Goal: Browse casually

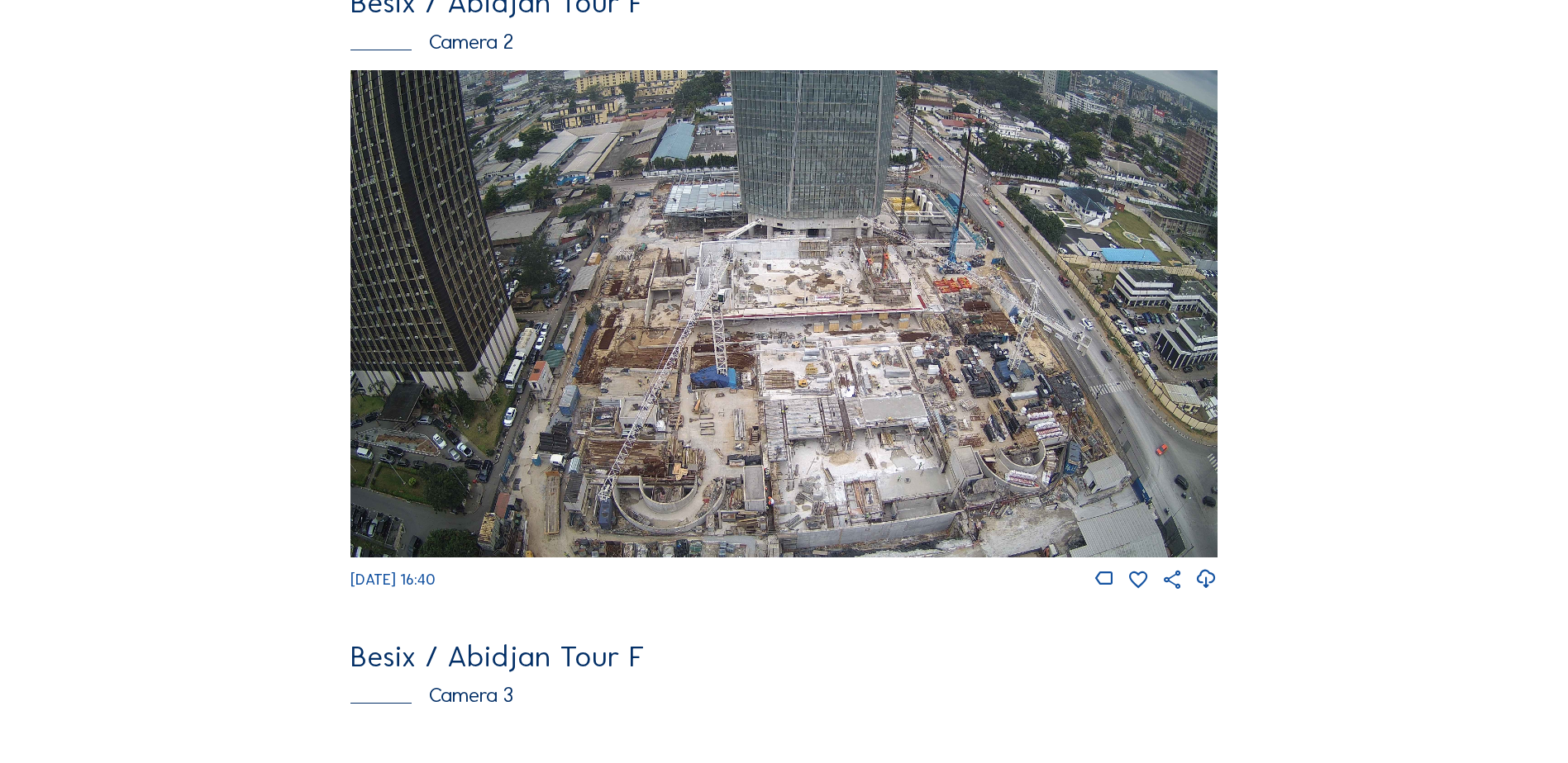
scroll to position [826, 0]
click at [600, 321] on img at bounding box center [784, 313] width 867 height 487
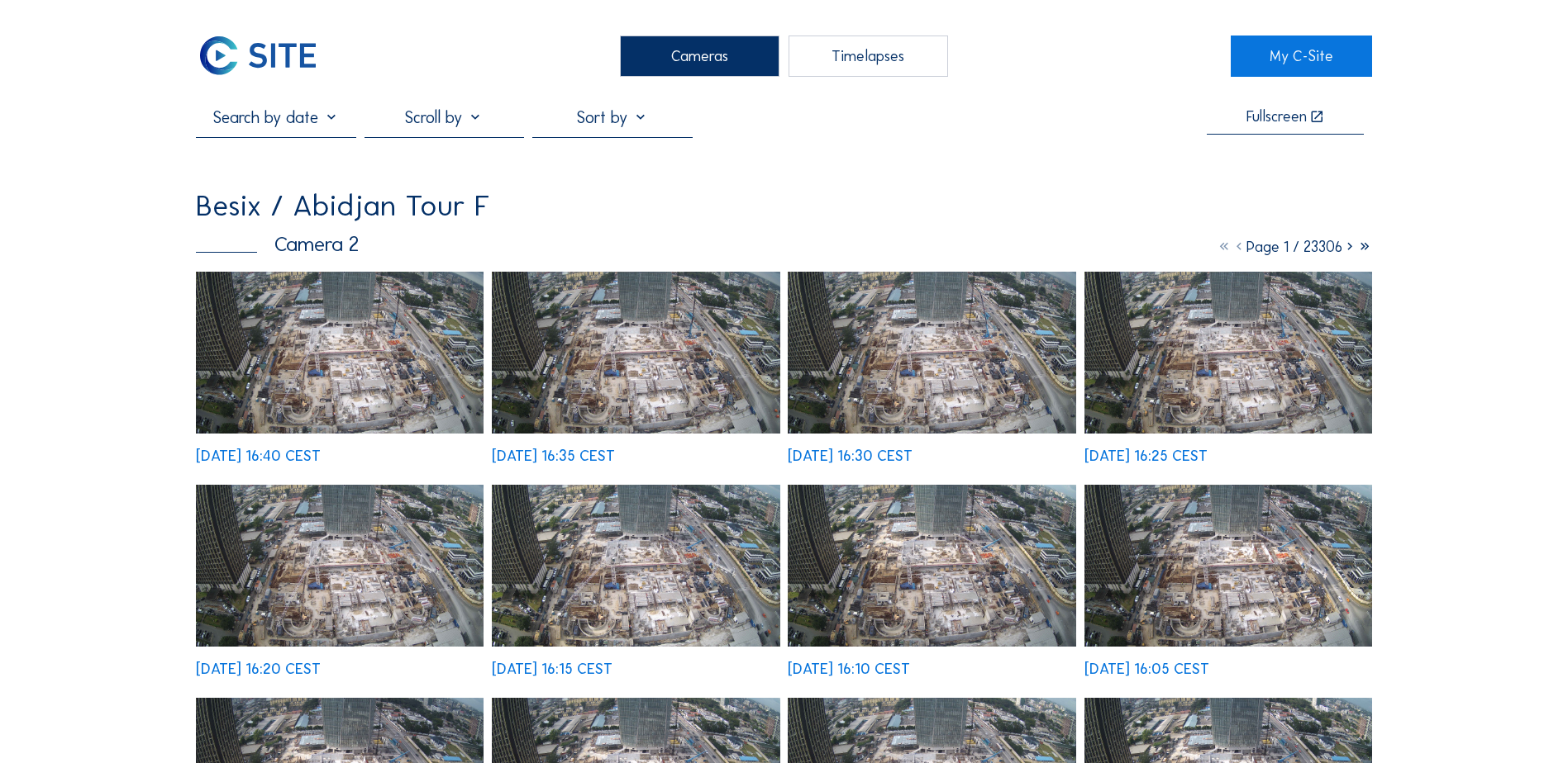
click at [410, 331] on img at bounding box center [340, 352] width 288 height 162
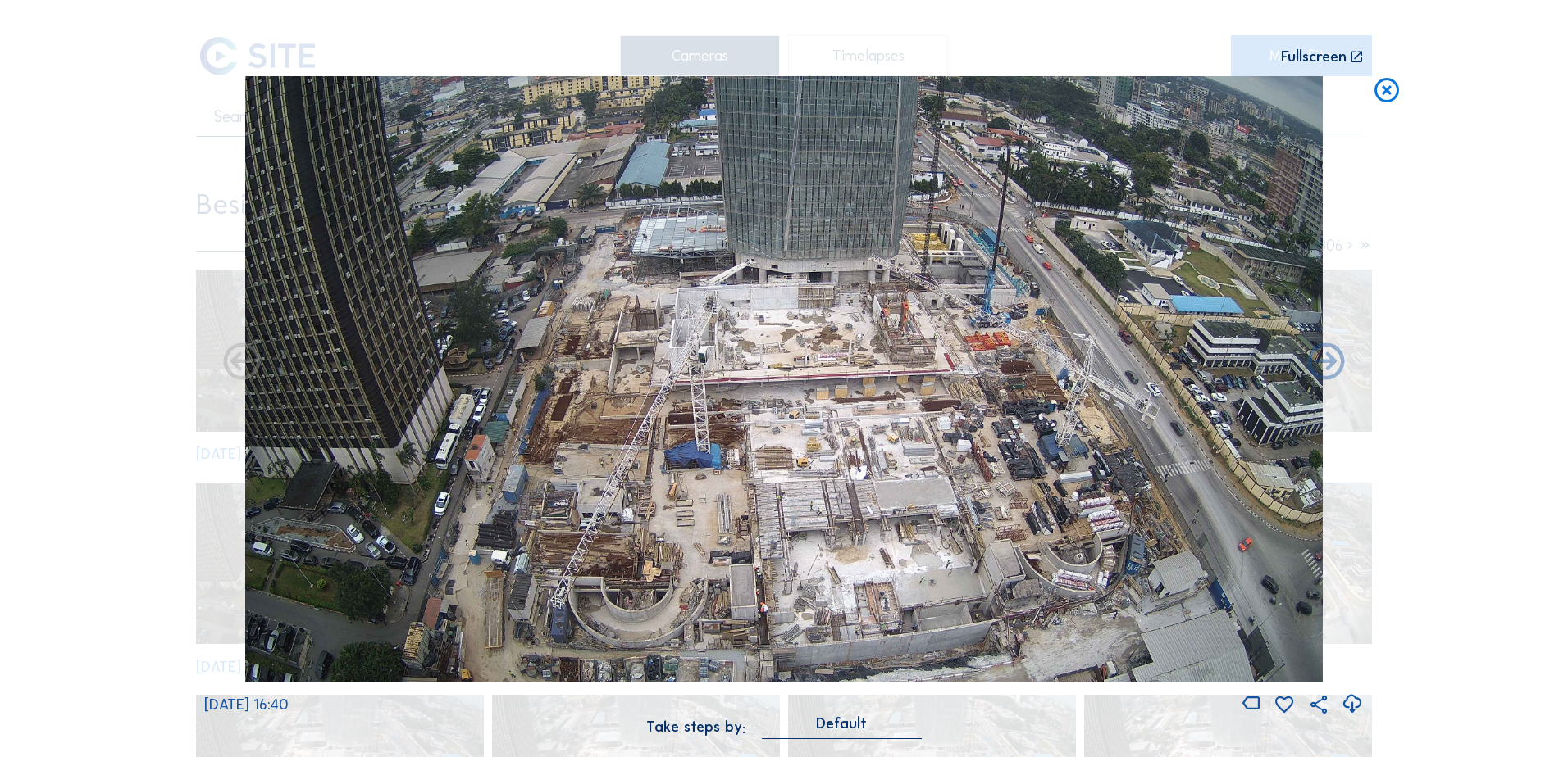
click at [719, 211] on img at bounding box center [784, 379] width 1078 height 605
click at [1470, 286] on div "Scroll to travel through time | Press 'Alt' Button + Scroll to Zoom | Click and…" at bounding box center [784, 378] width 1568 height 757
click at [592, 365] on img at bounding box center [784, 379] width 1078 height 605
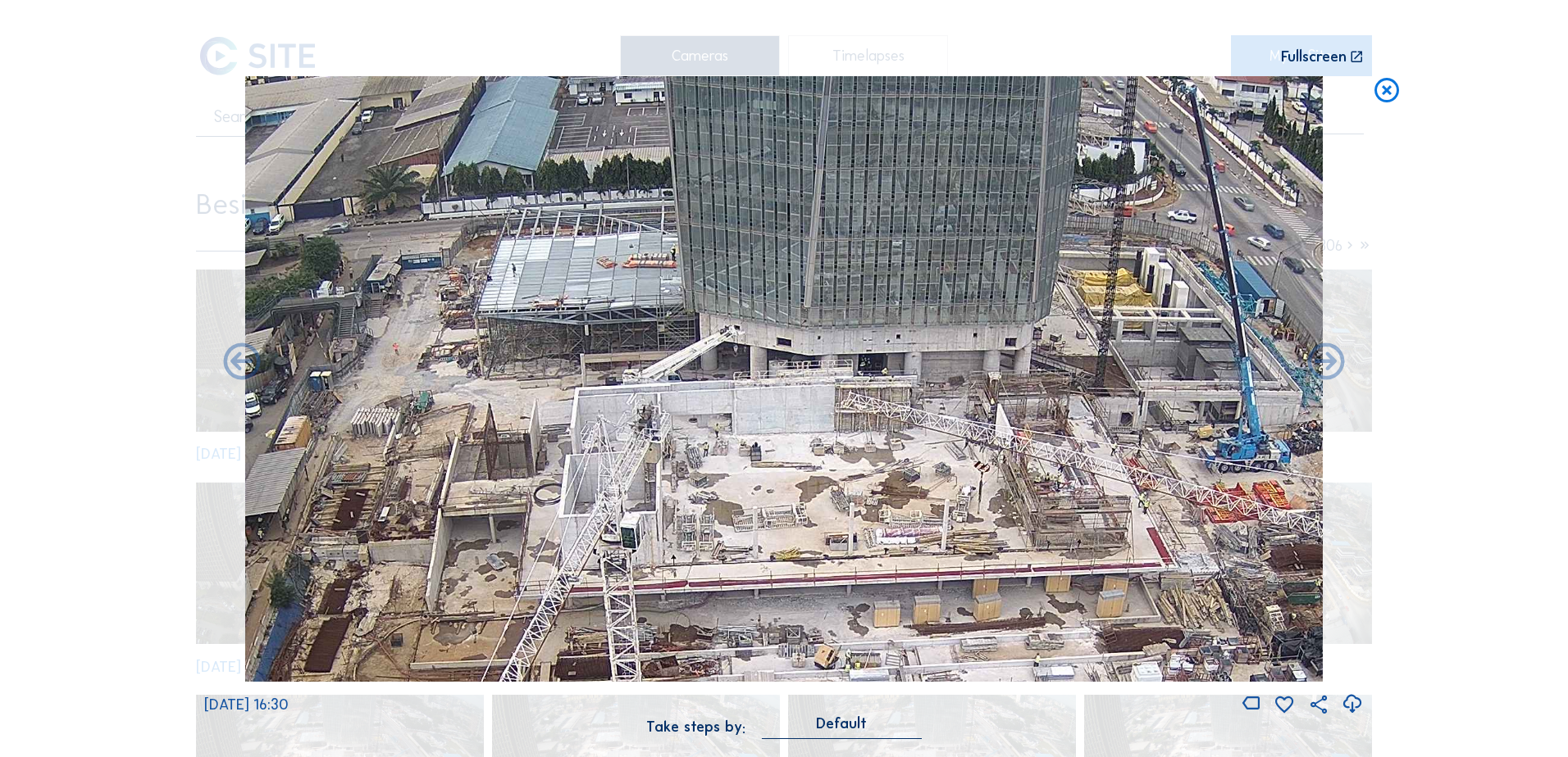
drag, startPoint x: 756, startPoint y: 274, endPoint x: 693, endPoint y: 282, distance: 63.5
click at [693, 282] on img at bounding box center [784, 379] width 1078 height 605
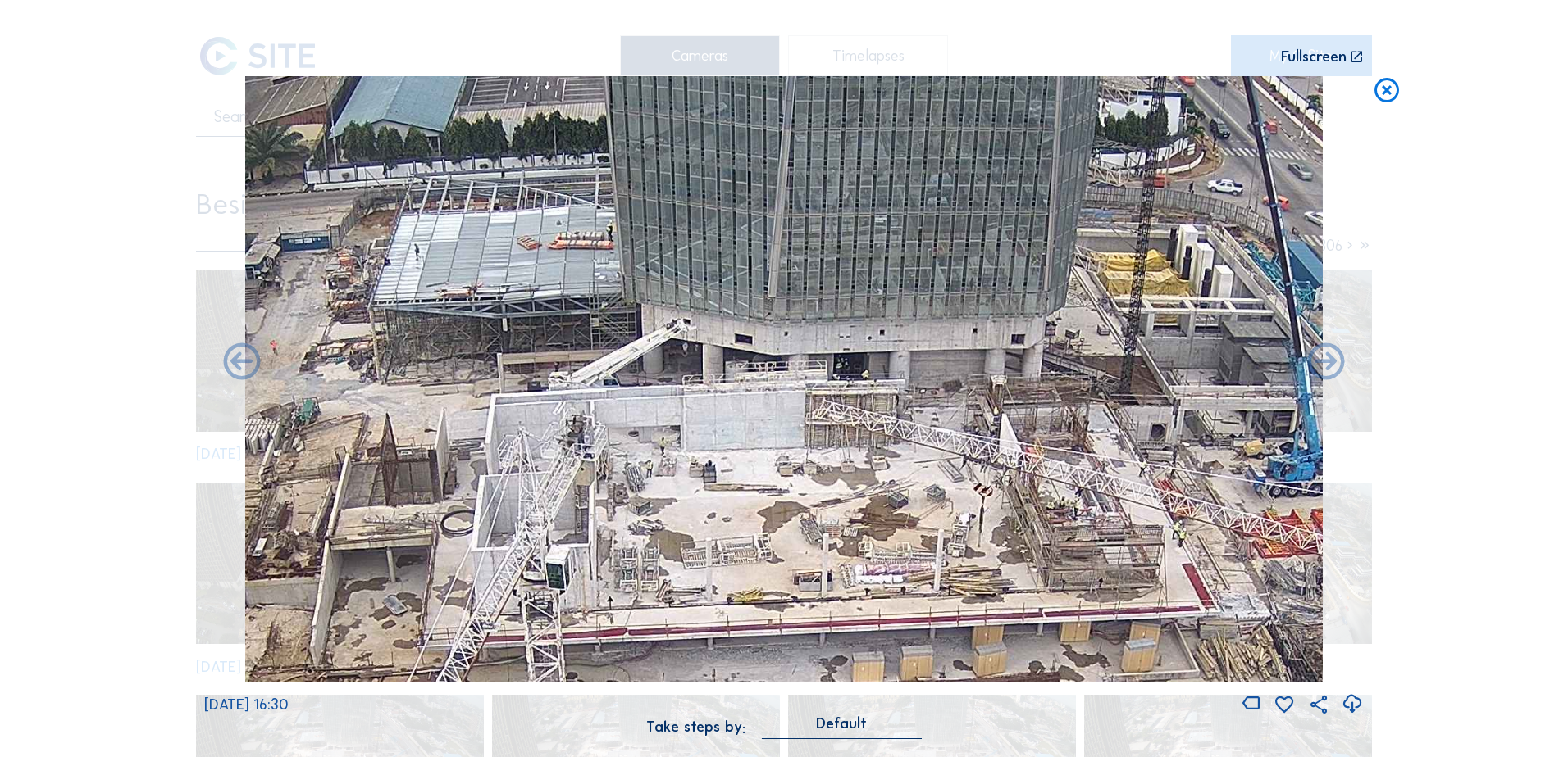
drag, startPoint x: 671, startPoint y: 283, endPoint x: 683, endPoint y: 258, distance: 27.7
click at [683, 258] on img at bounding box center [784, 379] width 1078 height 605
